Goal: Book appointment/travel/reservation

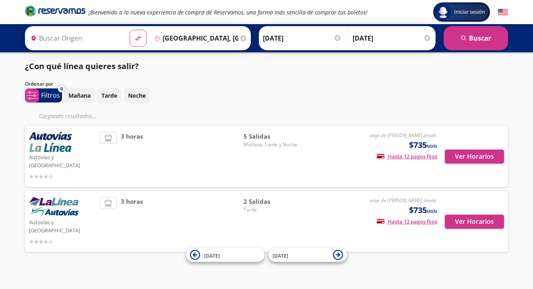
type input "Central Tepotzotlan, [GEOGRAPHIC_DATA]"
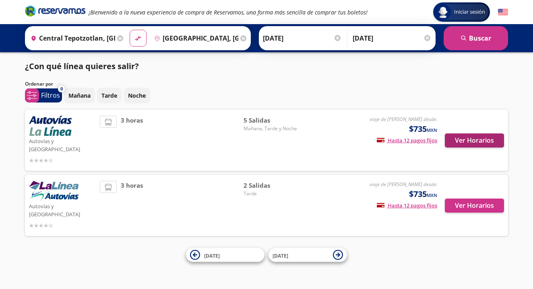
click at [466, 134] on button "Ver Horarios" at bounding box center [474, 141] width 59 height 14
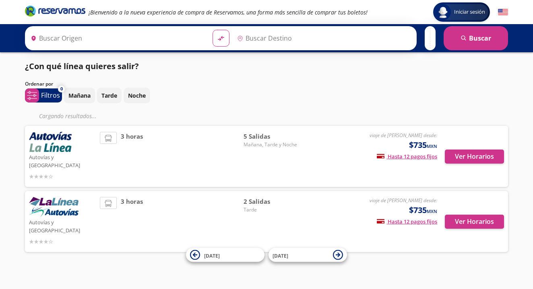
type input "Central Tepotzotlan, [GEOGRAPHIC_DATA]"
type input "[GEOGRAPHIC_DATA], [GEOGRAPHIC_DATA]"
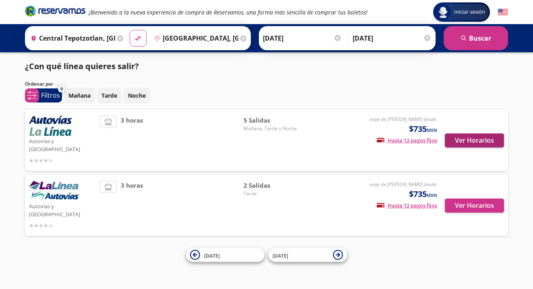
click at [457, 138] on button "Ver Horarios" at bounding box center [474, 141] width 59 height 14
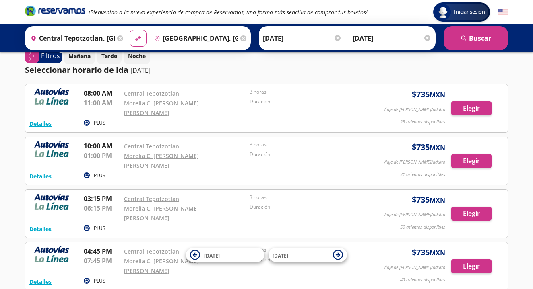
scroll to position [11, 0]
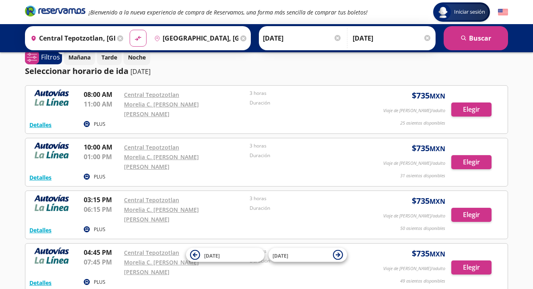
click at [88, 121] on circle at bounding box center [87, 124] width 6 height 6
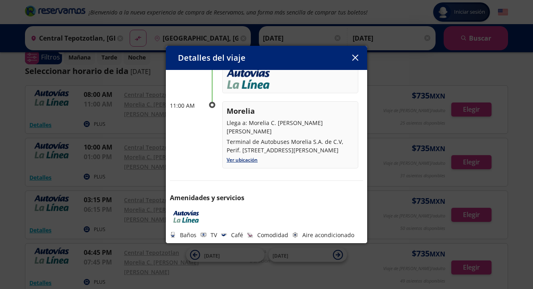
scroll to position [113, 0]
click at [354, 61] on icon "button" at bounding box center [355, 58] width 6 height 6
